Goal: Task Accomplishment & Management: Use online tool/utility

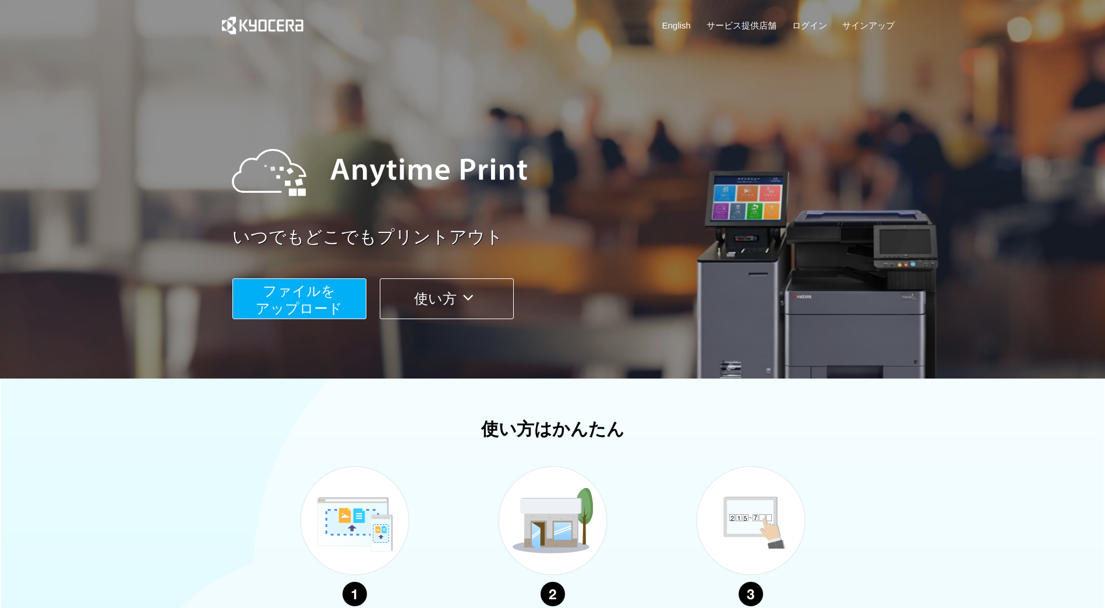
click at [314, 283] on span "ファイルを ​​アップロード" at bounding box center [299, 299] width 87 height 33
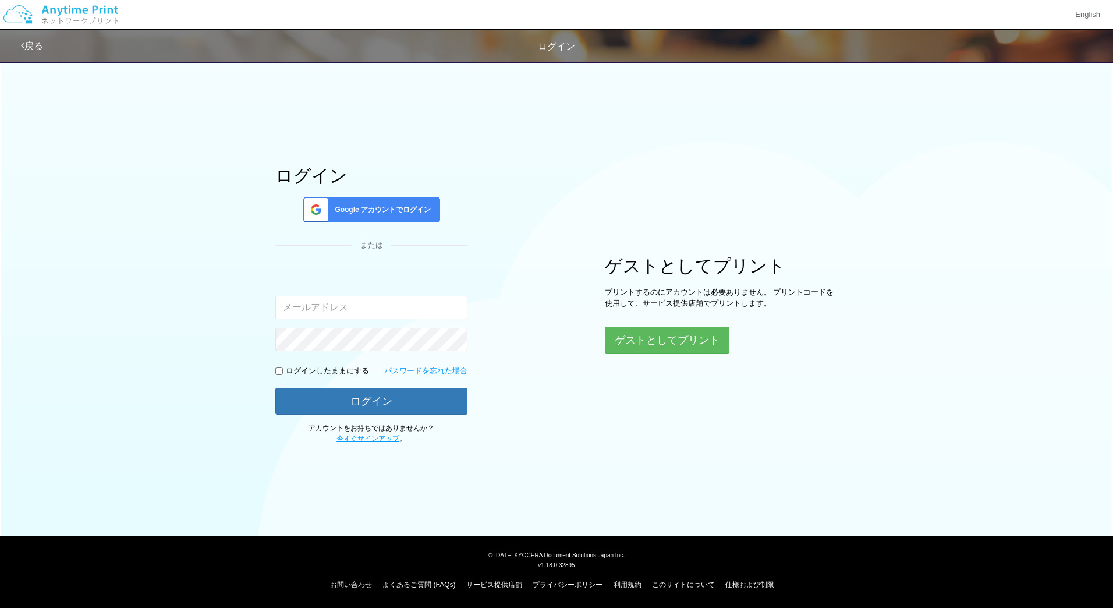
type input "[PERSON_NAME][EMAIL_ADDRESS][DOMAIN_NAME]"
click at [664, 344] on button "ゲストとしてプリント" at bounding box center [666, 340] width 123 height 26
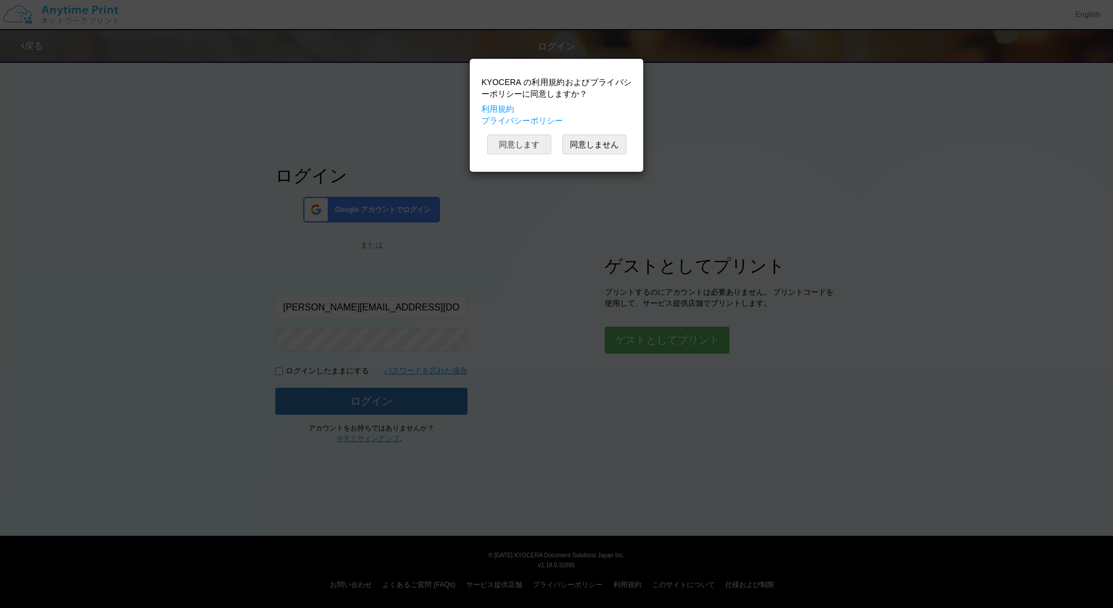
click at [504, 144] on button "同意します" at bounding box center [519, 145] width 64 height 20
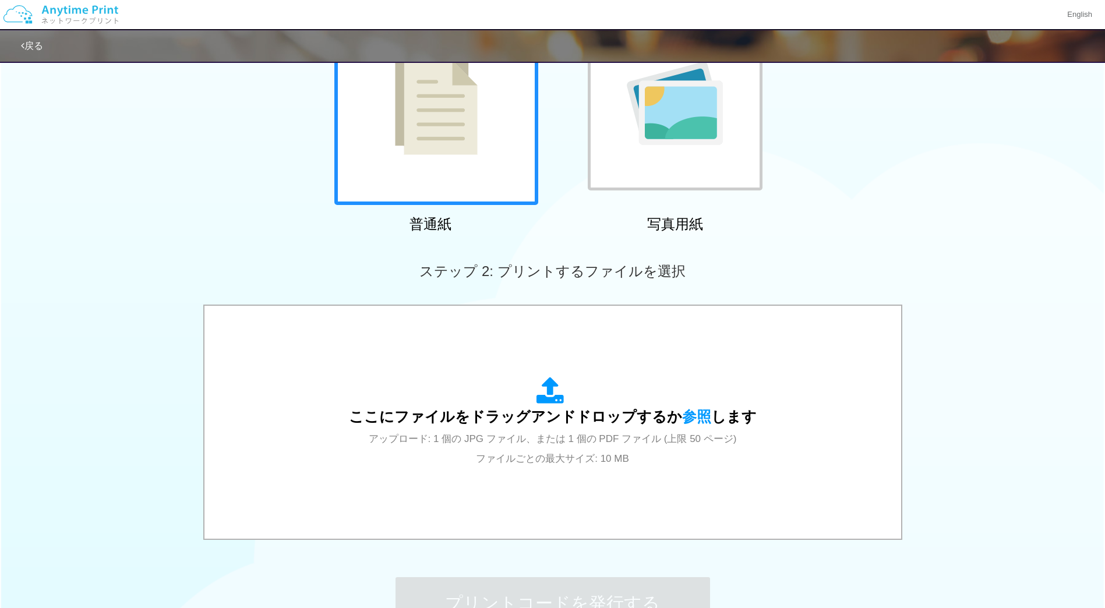
scroll to position [144, 0]
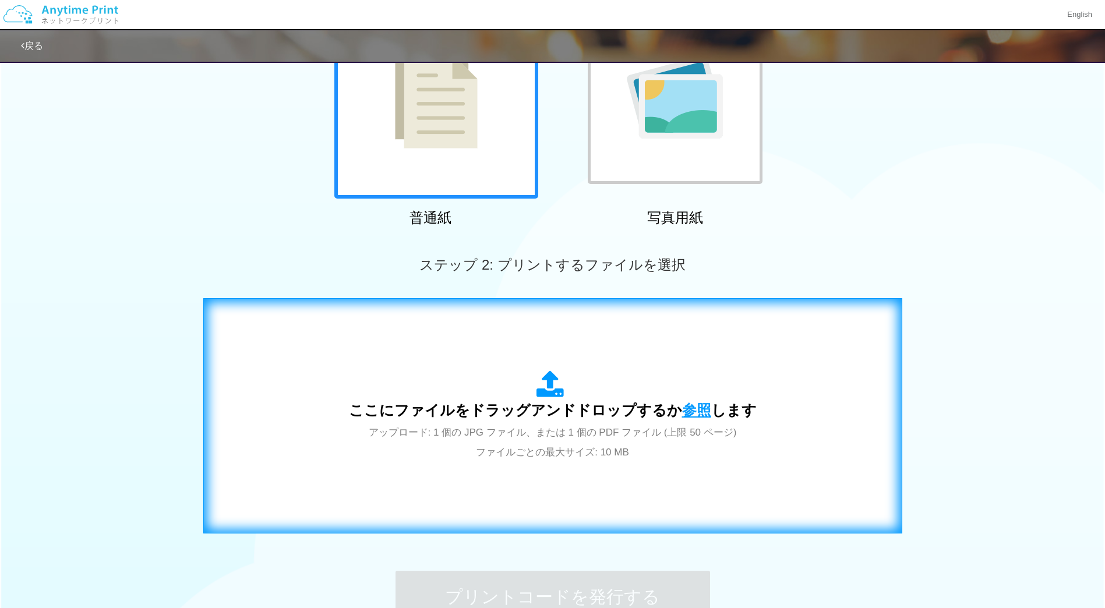
click at [691, 409] on span "参照" at bounding box center [696, 410] width 29 height 16
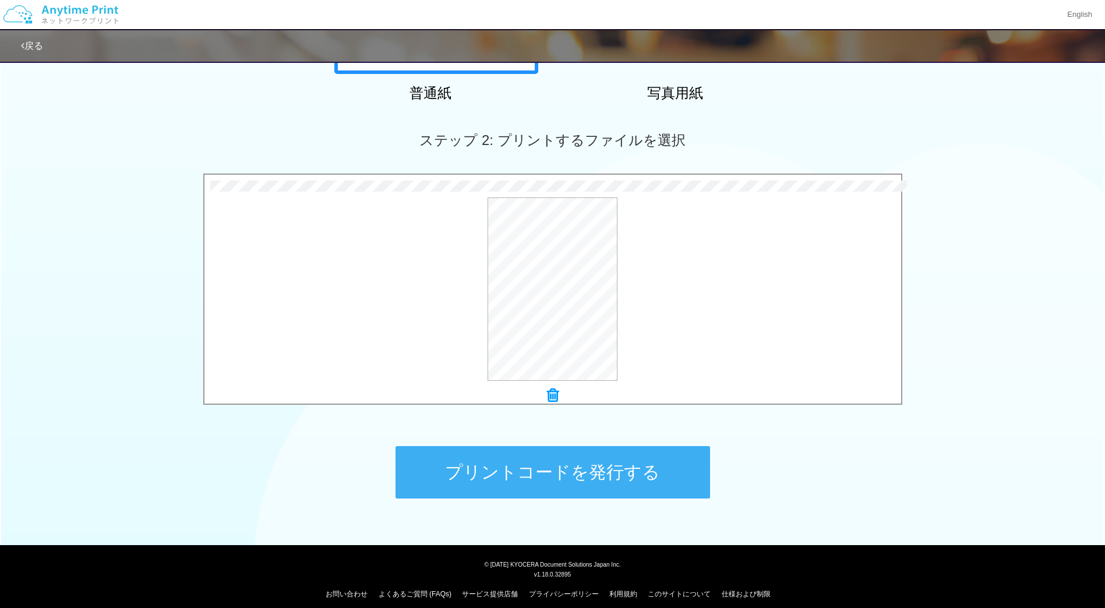
scroll to position [278, 0]
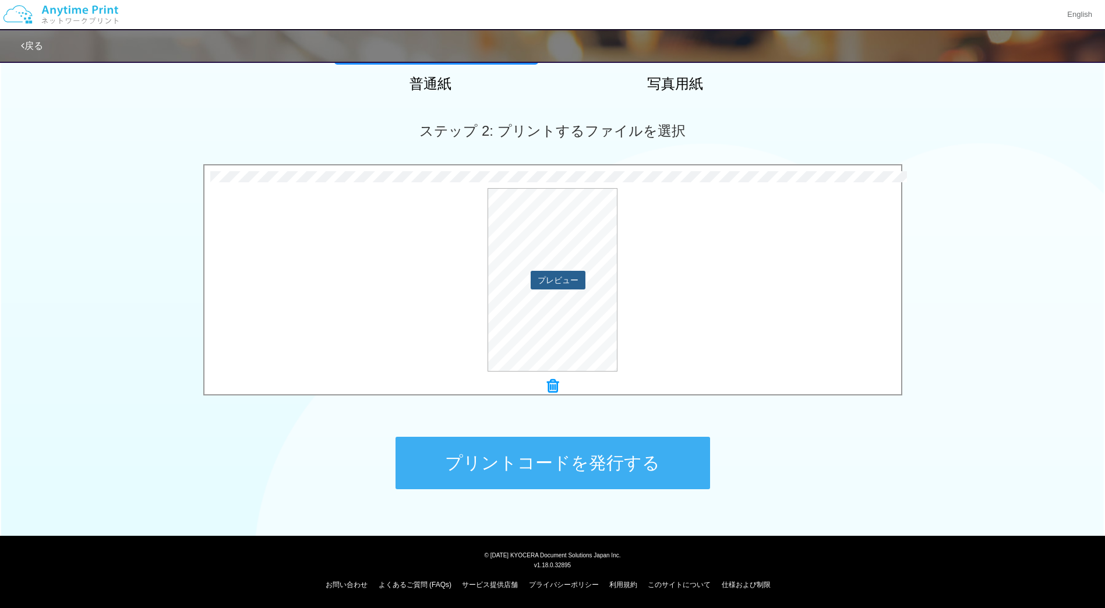
click at [578, 280] on button "プレビュー" at bounding box center [557, 280] width 55 height 19
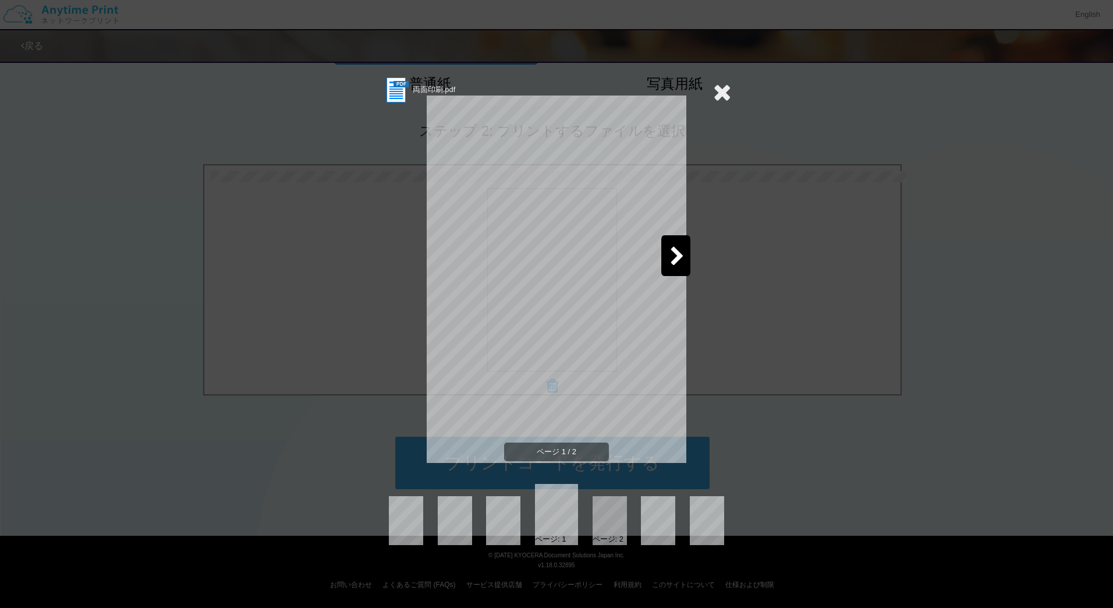
click at [823, 234] on div "両面印刷.pdf ページ 1 / 2 ページ: 1 ページ: 2" at bounding box center [556, 304] width 1113 height 608
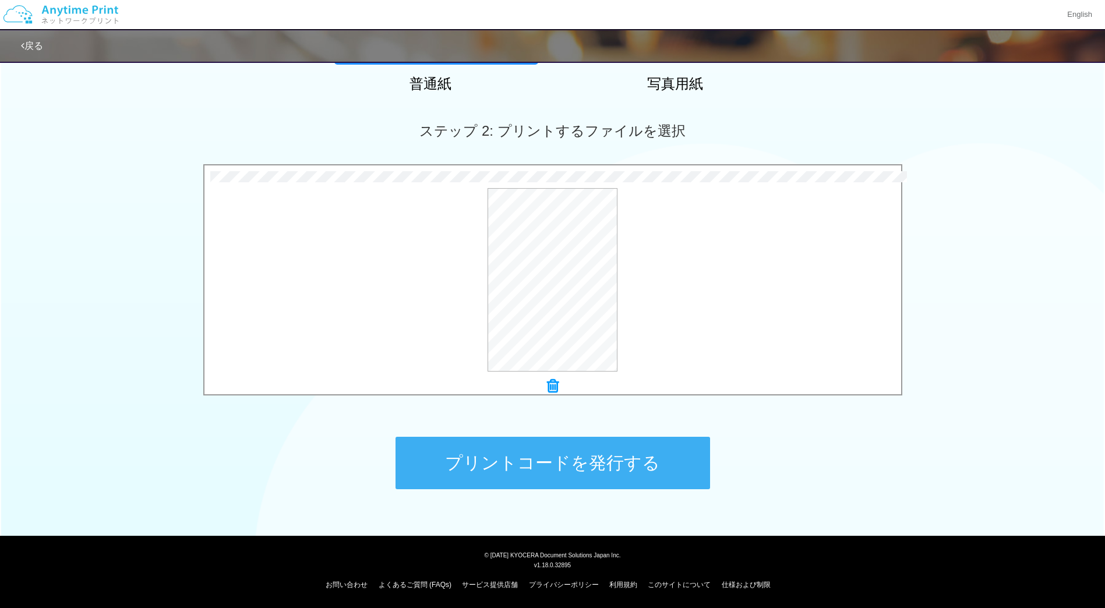
click at [524, 451] on button "プリントコードを発行する" at bounding box center [552, 463] width 314 height 52
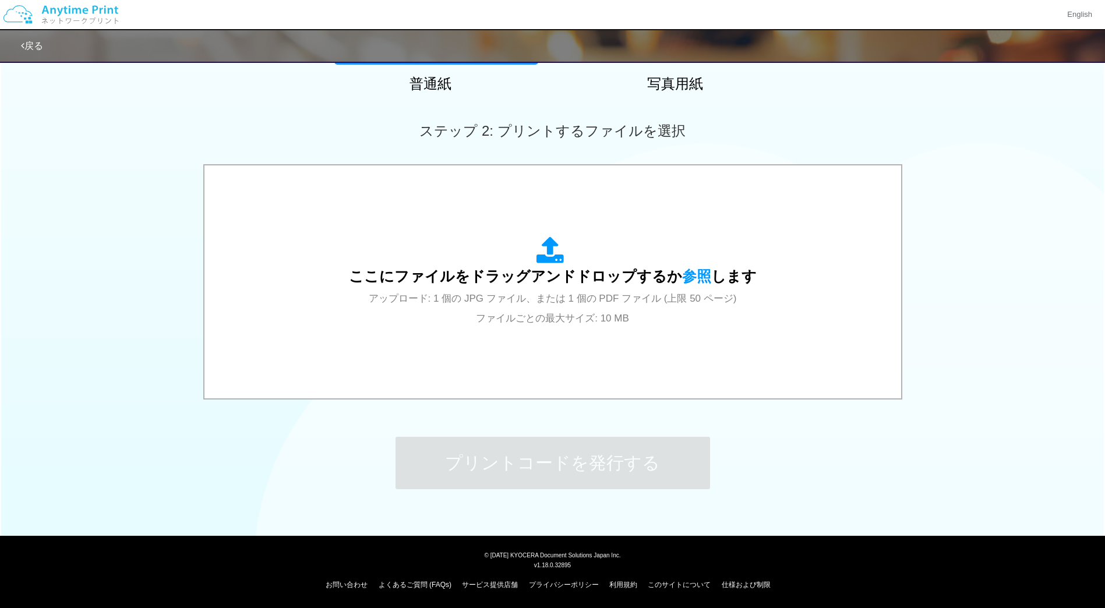
scroll to position [0, 0]
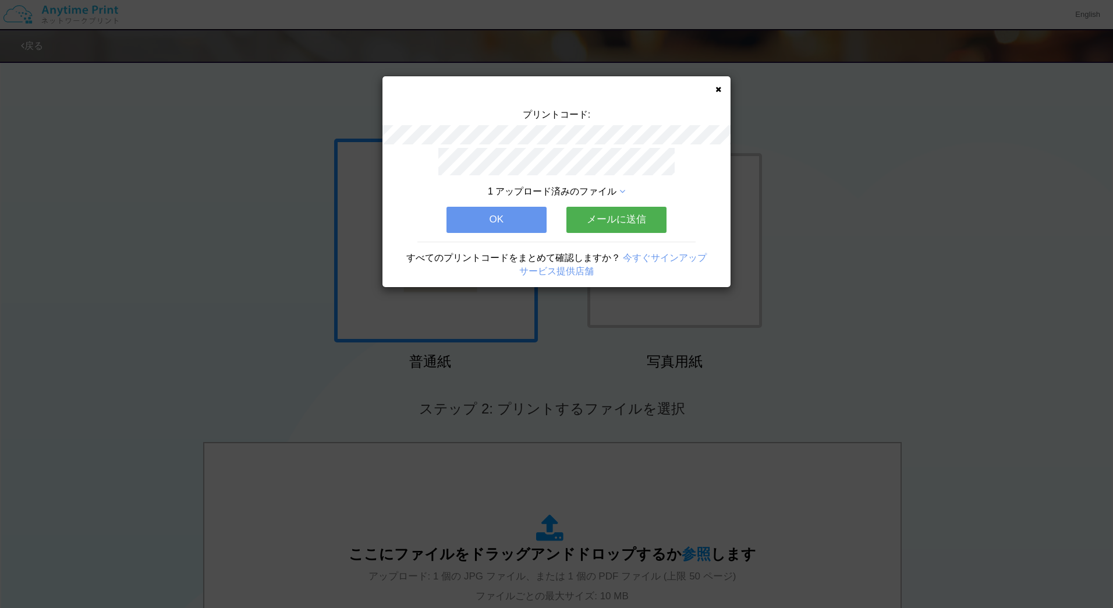
click at [719, 92] on icon at bounding box center [719, 90] width 6 height 8
